Goal: Transaction & Acquisition: Download file/media

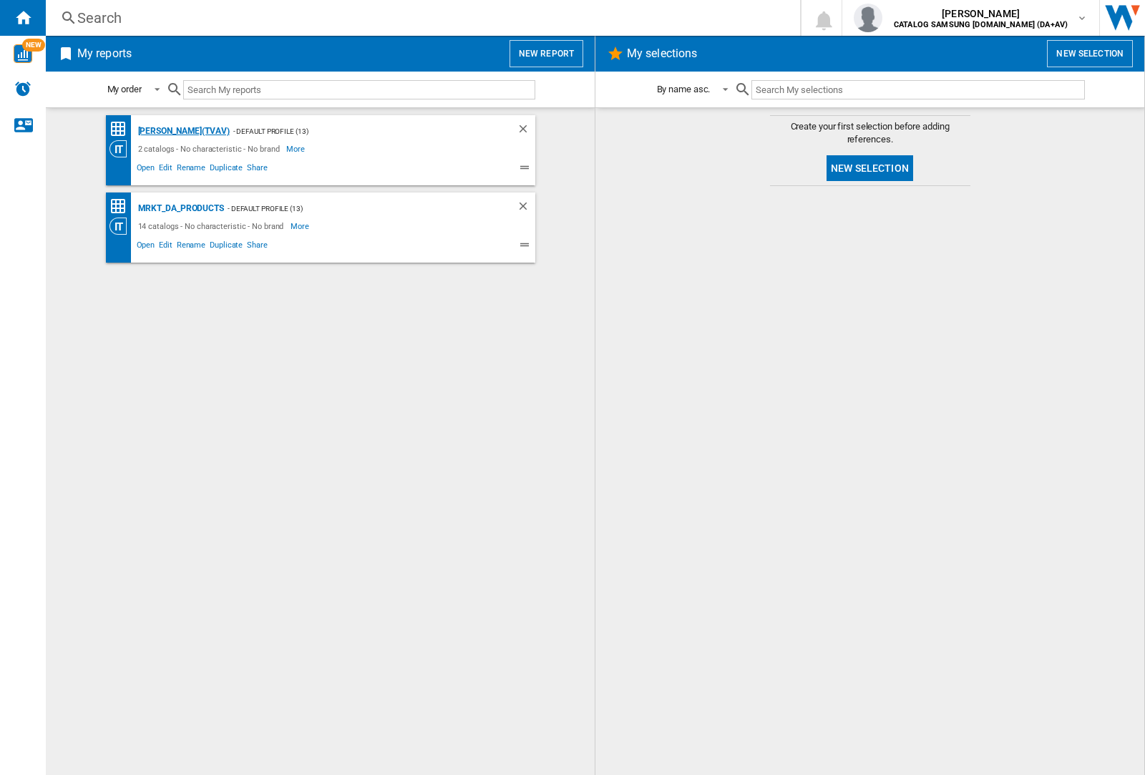
click at [159, 131] on div "[PERSON_NAME](TVAV)" at bounding box center [181, 131] width 95 height 18
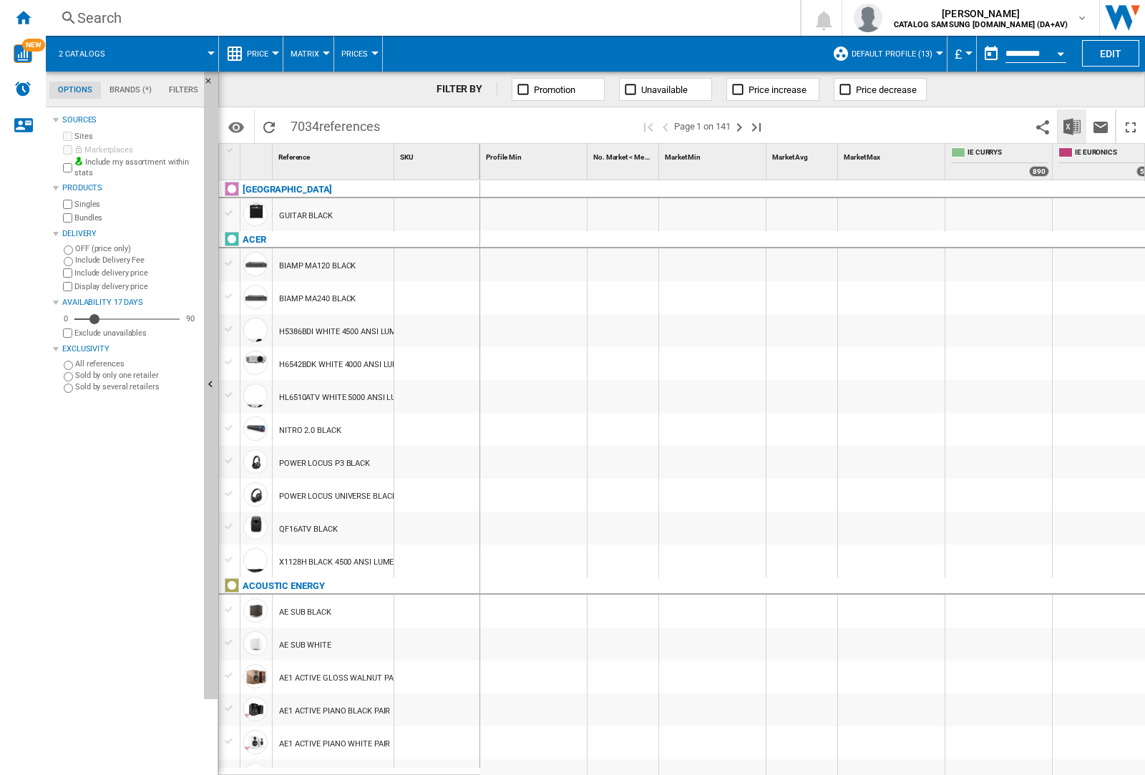
click at [1072, 126] on img "Download in Excel" at bounding box center [1071, 126] width 17 height 17
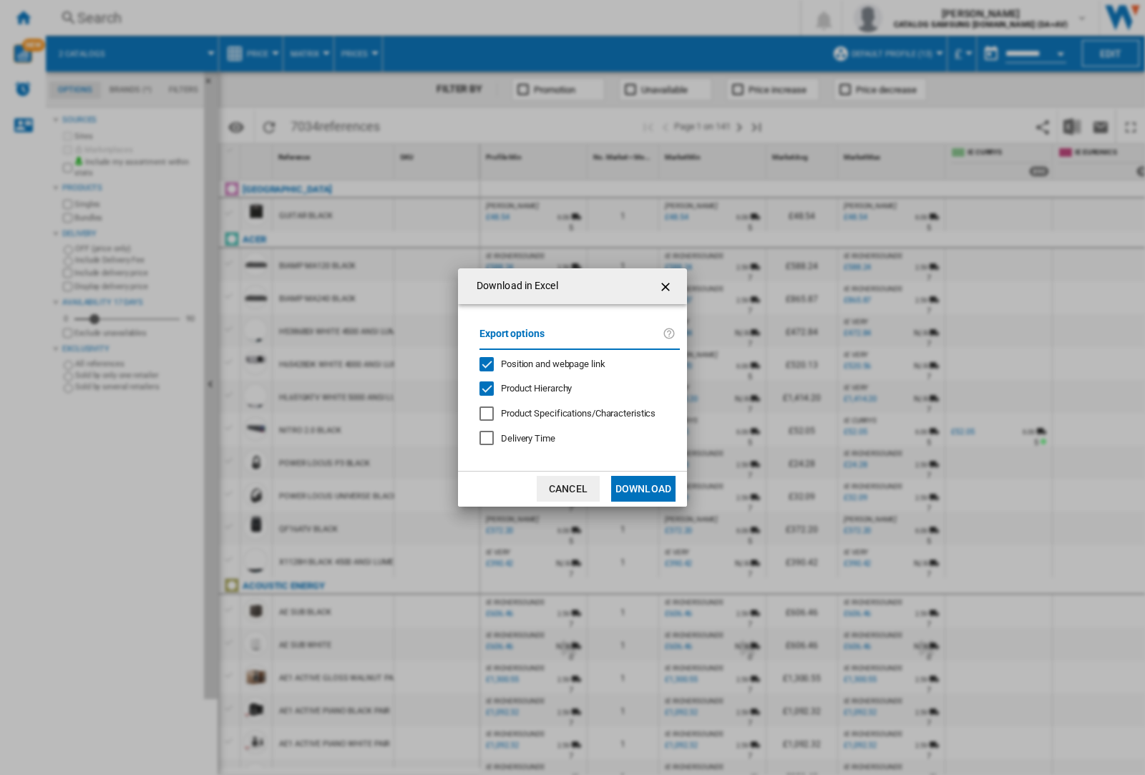
click at [574, 363] on span "Position and webpage link" at bounding box center [553, 363] width 104 height 11
click at [643, 489] on button "Download" at bounding box center [643, 489] width 64 height 26
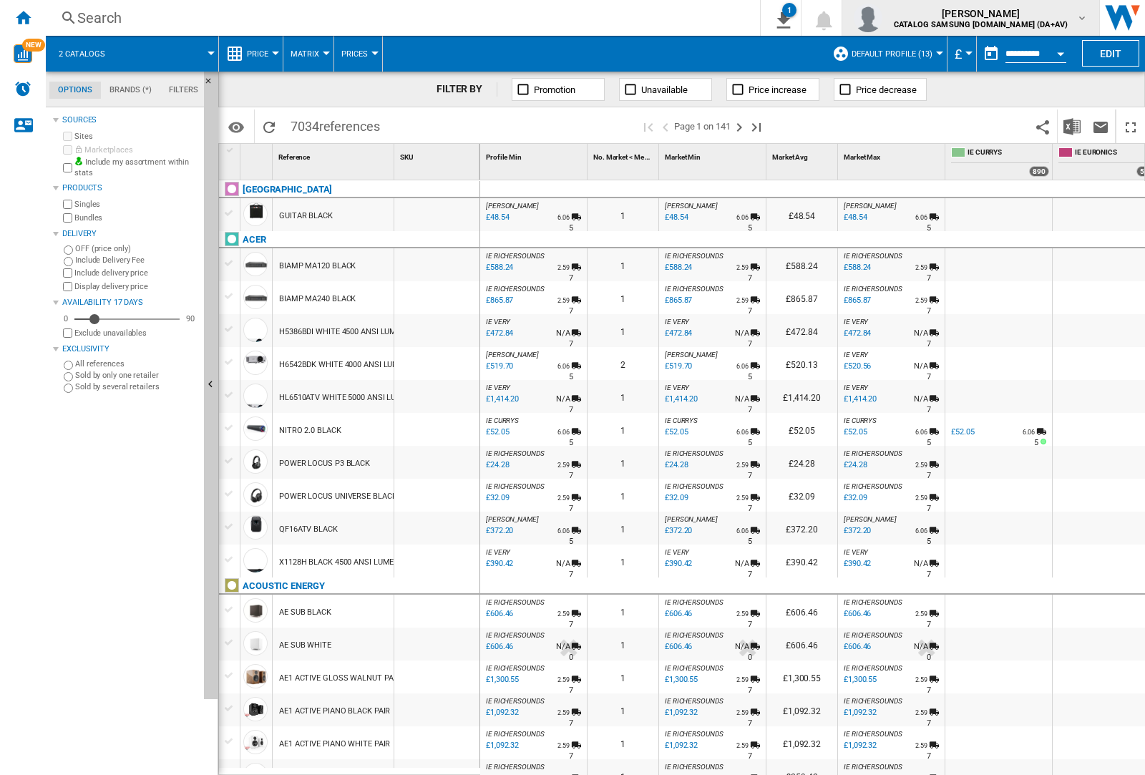
click at [882, 18] on img "button" at bounding box center [867, 18] width 29 height 29
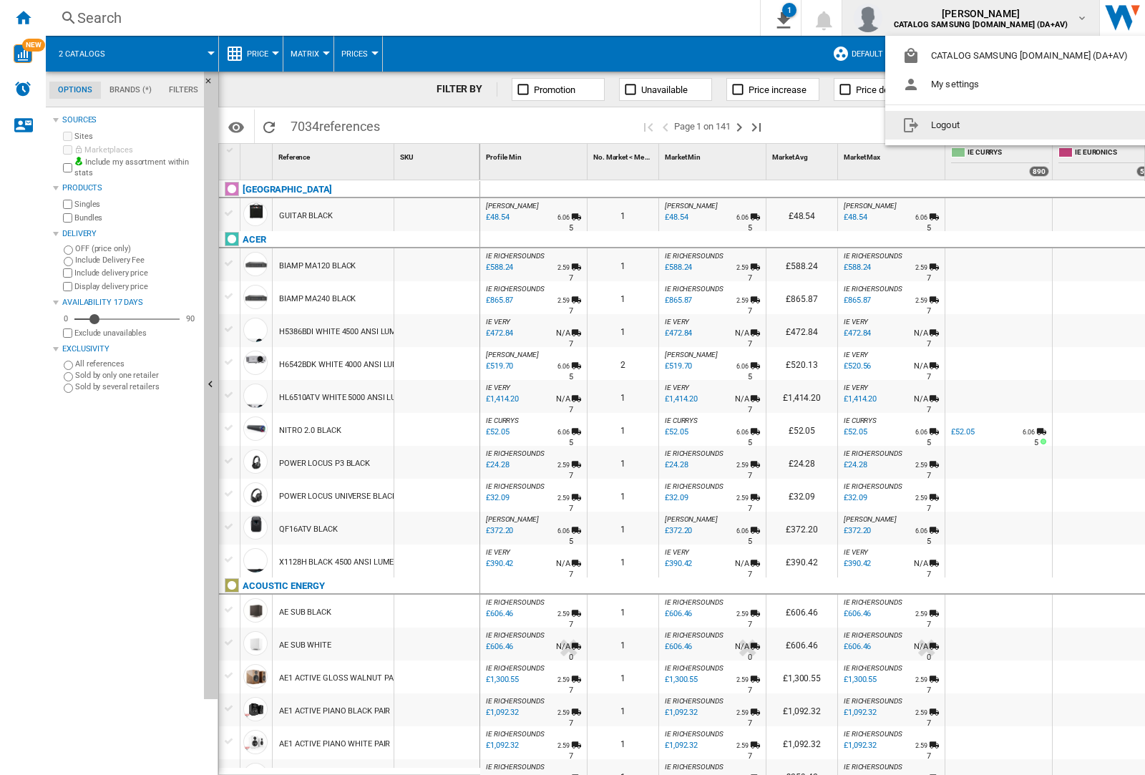
click at [995, 125] on button "Logout" at bounding box center [1017, 125] width 265 height 29
